Goal: Transaction & Acquisition: Purchase product/service

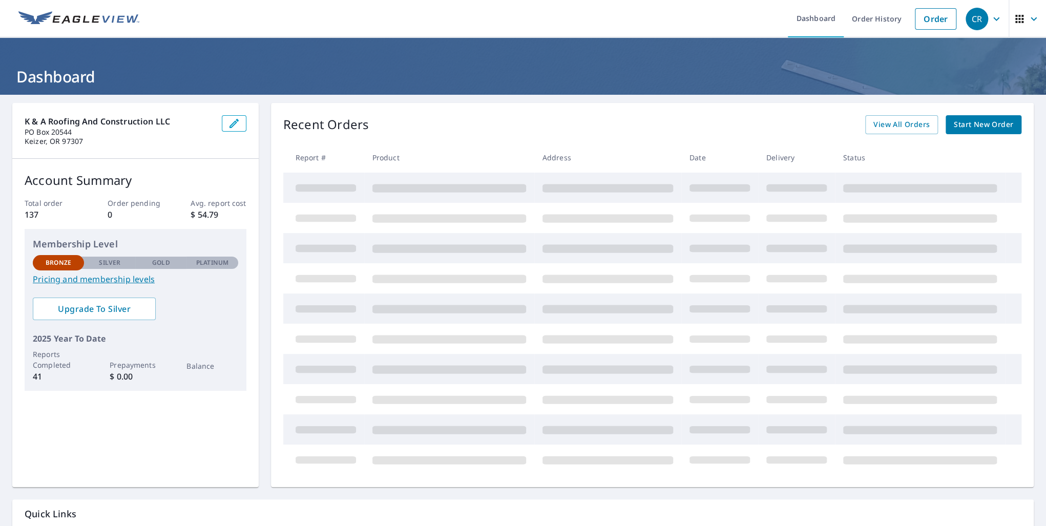
click at [974, 126] on span "Start New Order" at bounding box center [983, 124] width 59 height 13
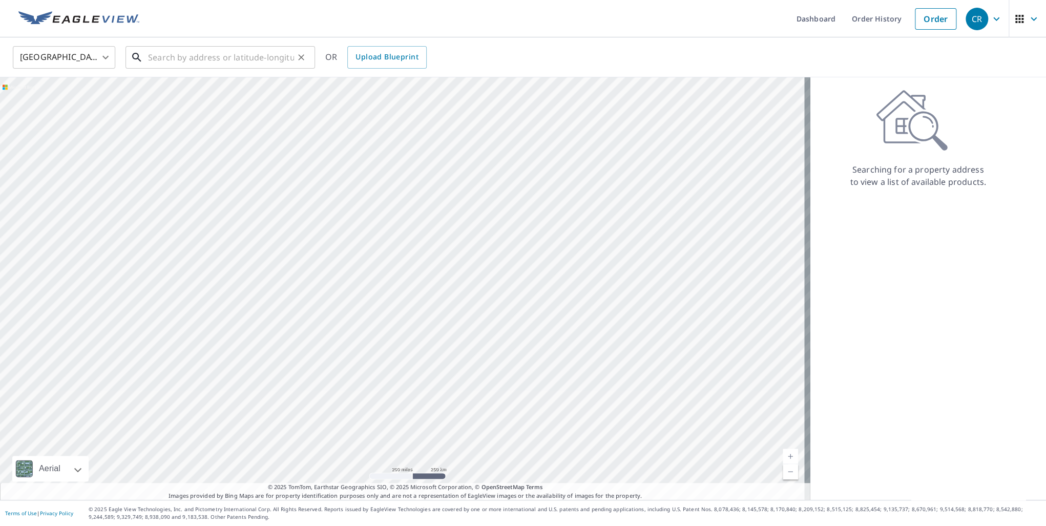
click at [162, 57] on input "text" at bounding box center [221, 57] width 146 height 29
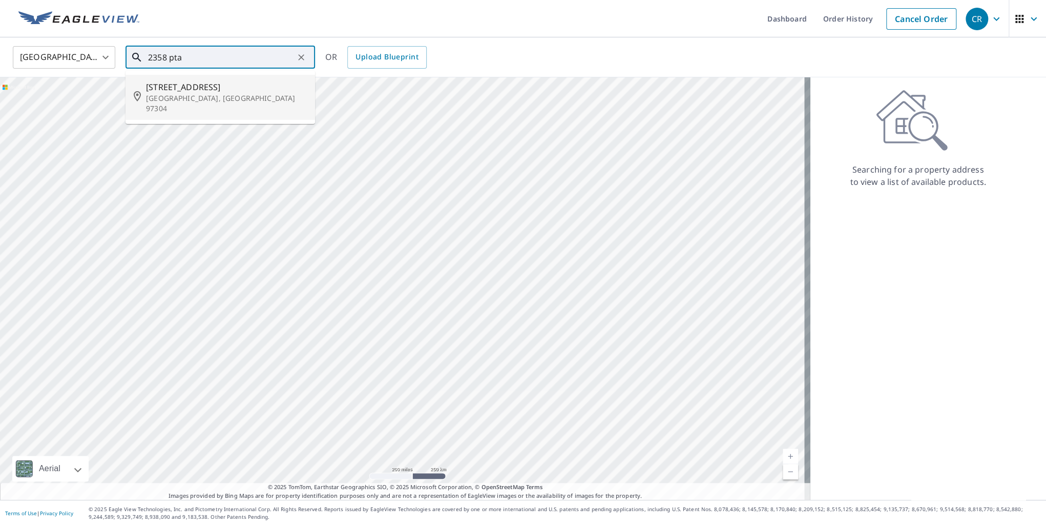
click at [216, 92] on span "[STREET_ADDRESS]" at bounding box center [226, 87] width 161 height 12
type input "[STREET_ADDRESS]"
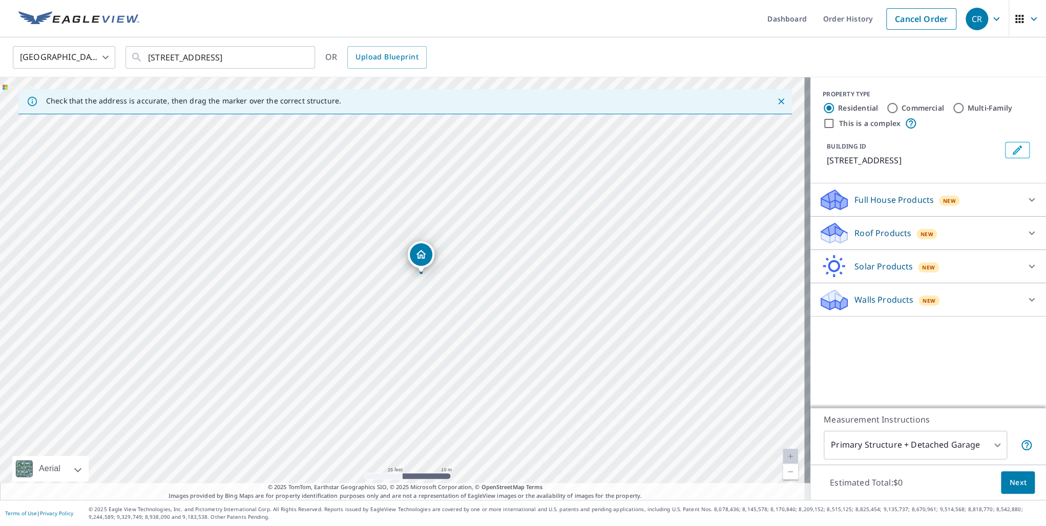
click at [832, 234] on icon at bounding box center [835, 229] width 26 height 13
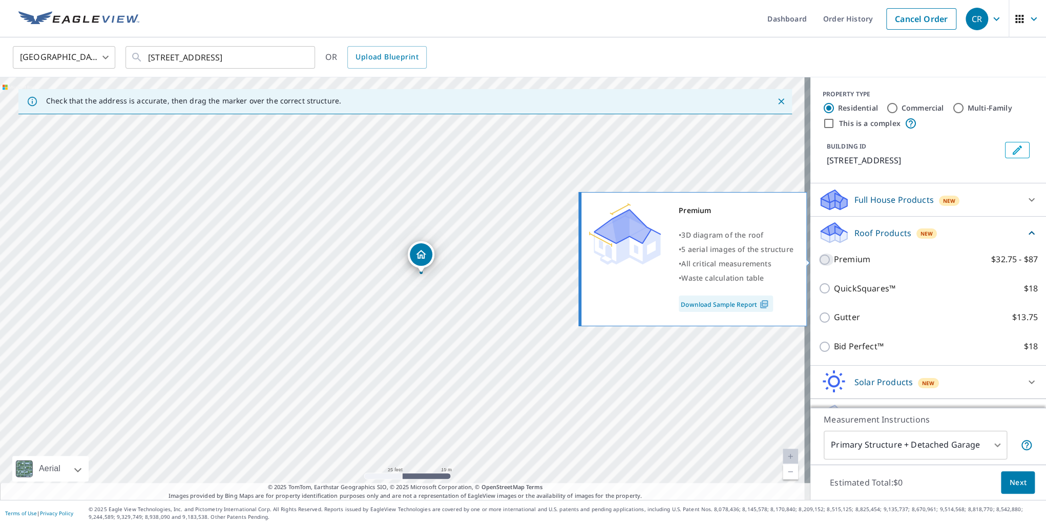
click at [819, 263] on input "Premium $32.75 - $87" at bounding box center [826, 260] width 15 height 12
checkbox input "true"
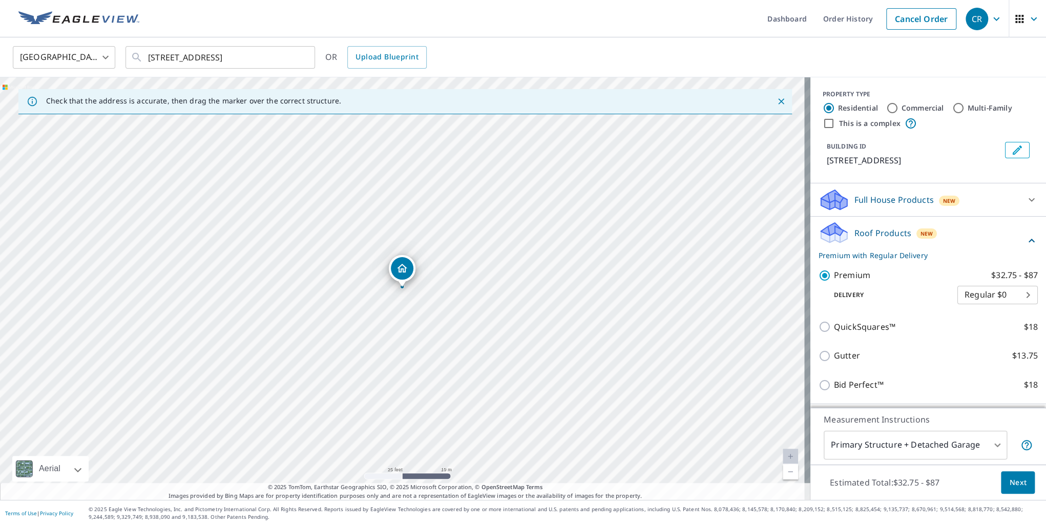
click at [954, 450] on body "CR CR Dashboard Order History Cancel Order CR [GEOGRAPHIC_DATA] [GEOGRAPHIC_DAT…" at bounding box center [523, 263] width 1046 height 526
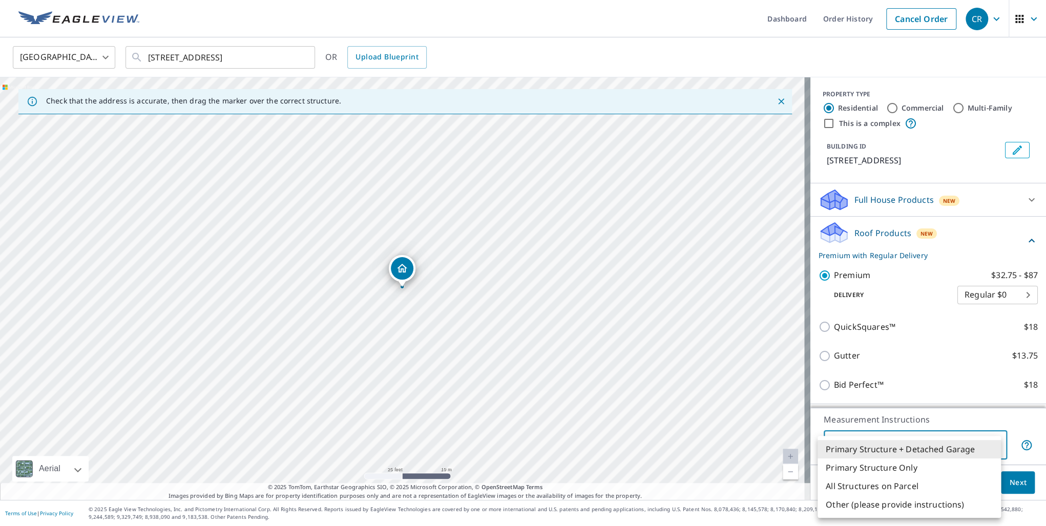
click at [925, 467] on li "Primary Structure Only" at bounding box center [909, 468] width 183 height 18
type input "2"
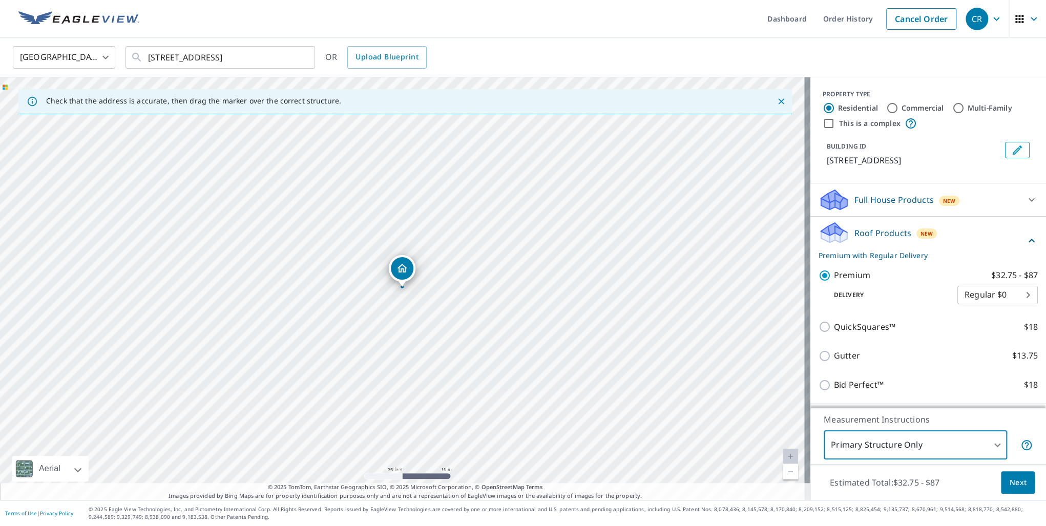
click at [1026, 483] on button "Next" at bounding box center [1018, 482] width 34 height 23
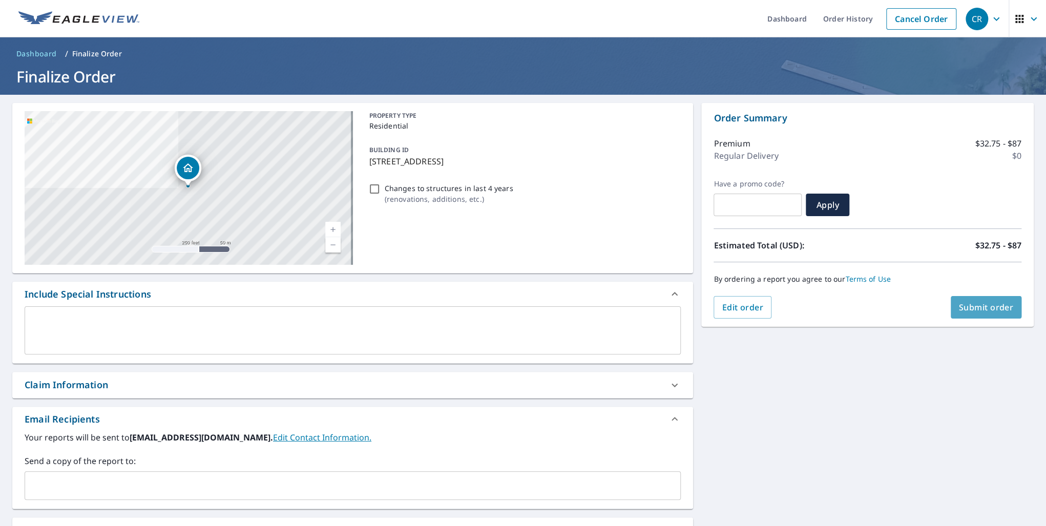
click at [975, 310] on span "Submit order" at bounding box center [986, 307] width 55 height 11
